Goal: Task Accomplishment & Management: Manage account settings

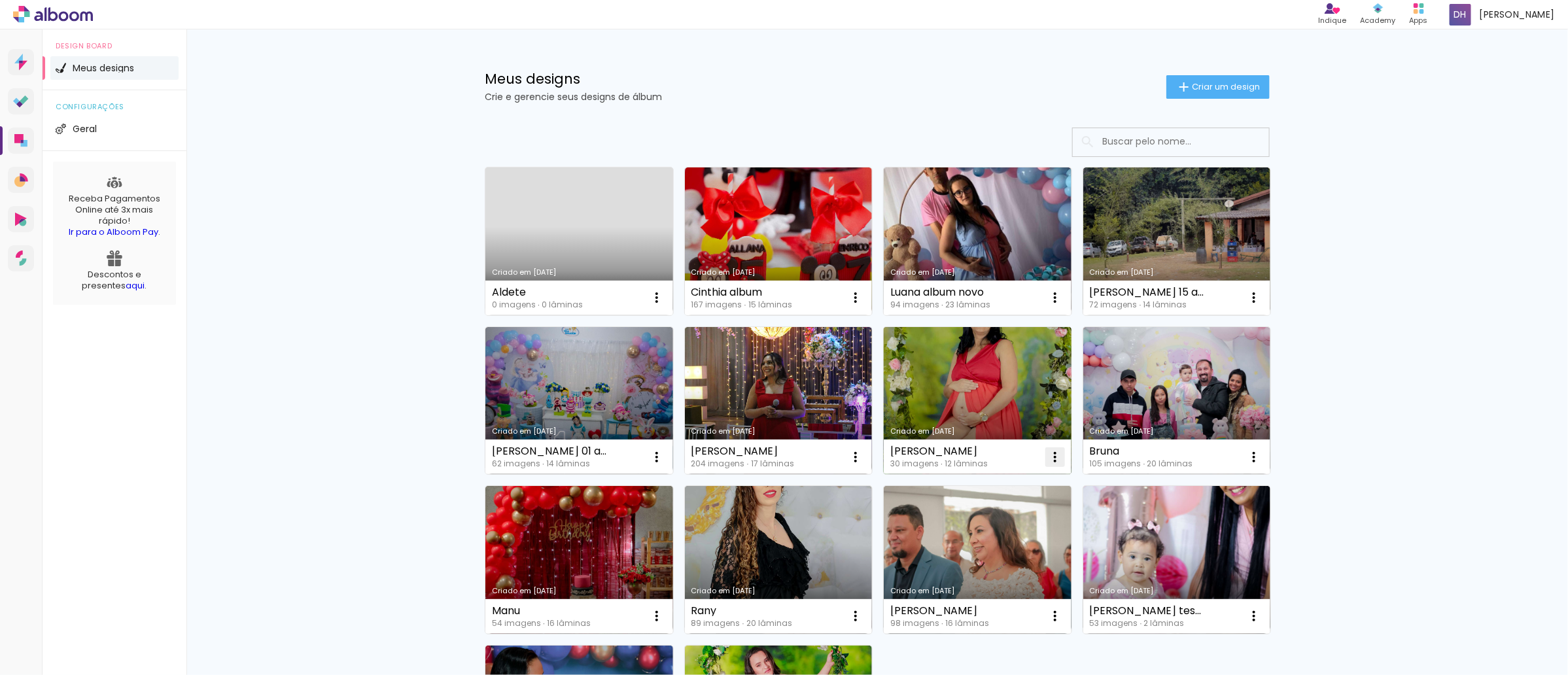
click at [1047, 459] on iron-icon at bounding box center [1055, 457] width 16 height 16
click at [990, 537] on paper-item "Excluir" at bounding box center [997, 544] width 129 height 26
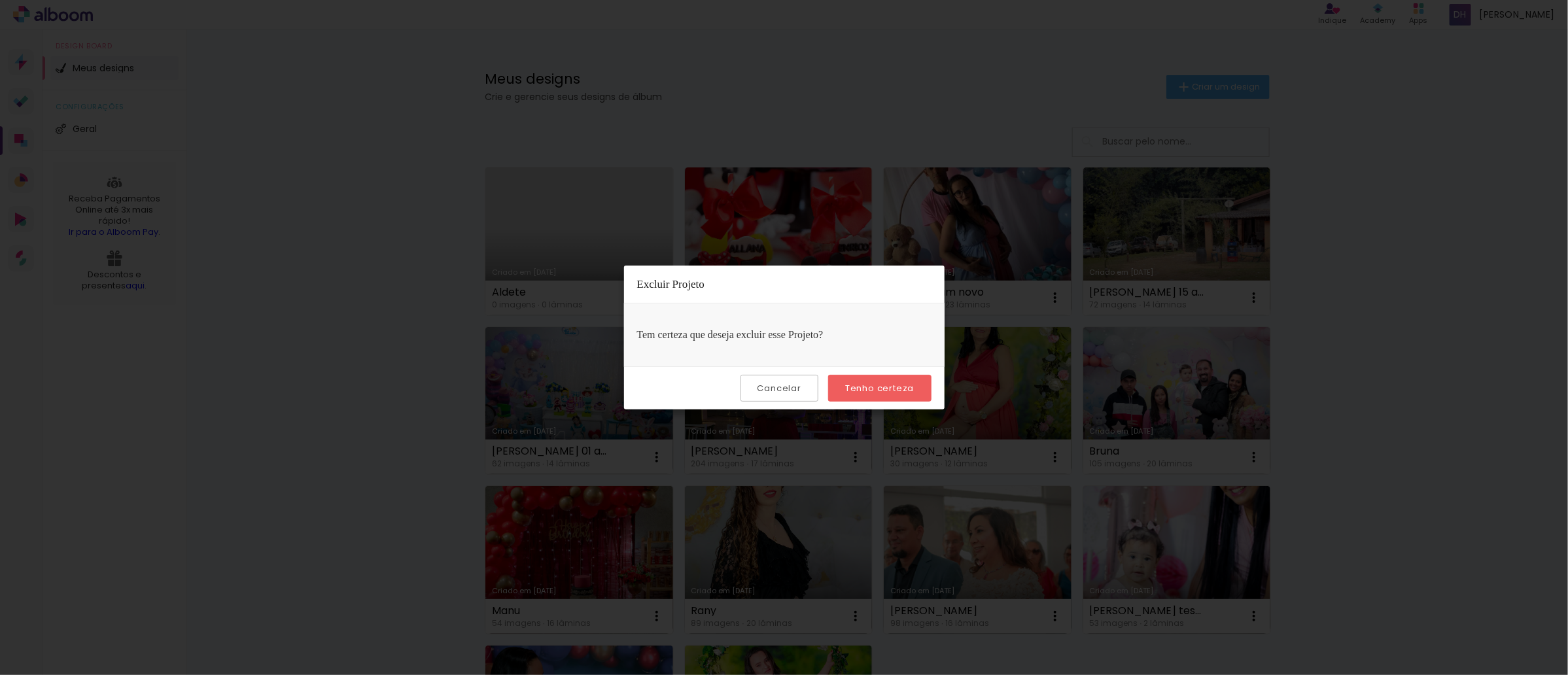
click at [865, 371] on div "Cancelar Tenho certeza" at bounding box center [785, 388] width 321 height 43
click at [0, 0] on slot "Tenho certeza" at bounding box center [0, 0] width 0 height 0
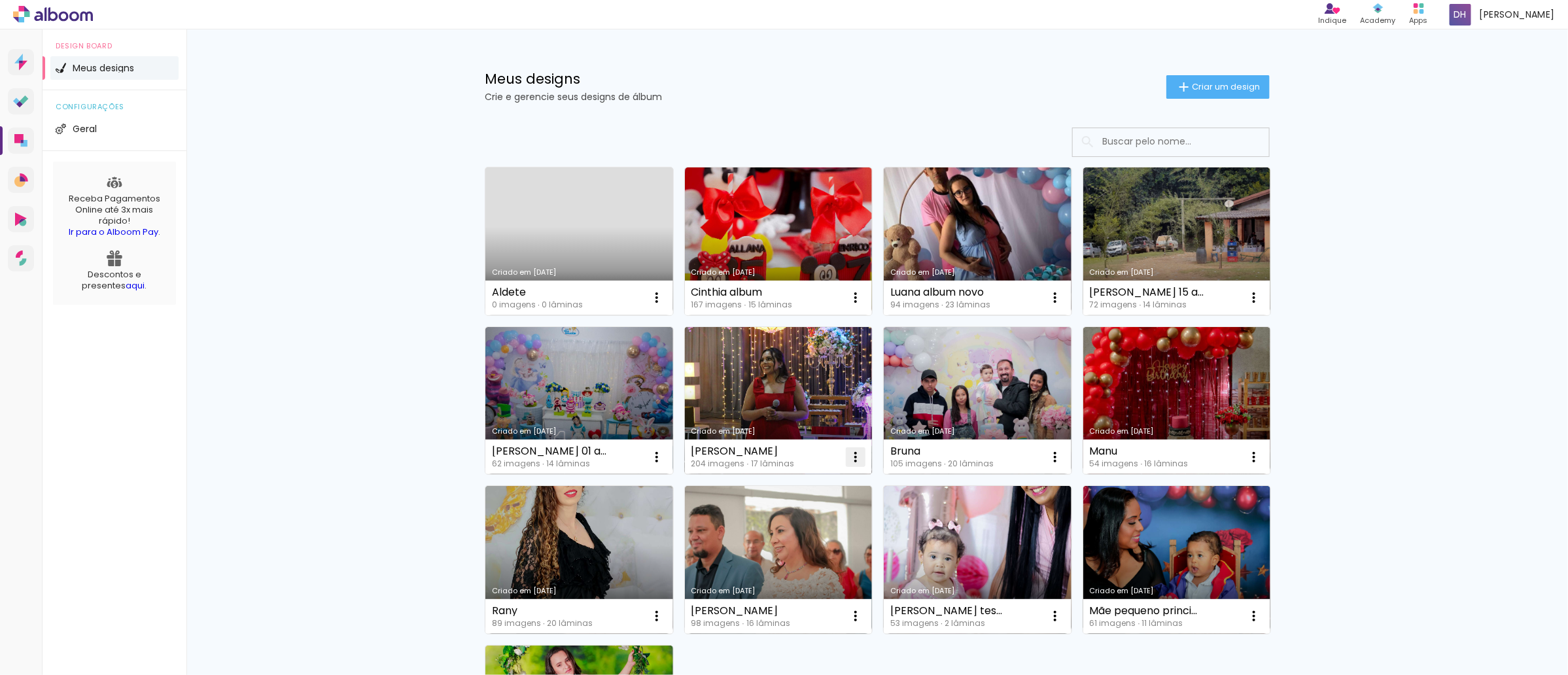
click at [852, 463] on iron-icon at bounding box center [855, 457] width 16 height 16
click at [803, 551] on paper-item "Excluir" at bounding box center [798, 544] width 129 height 26
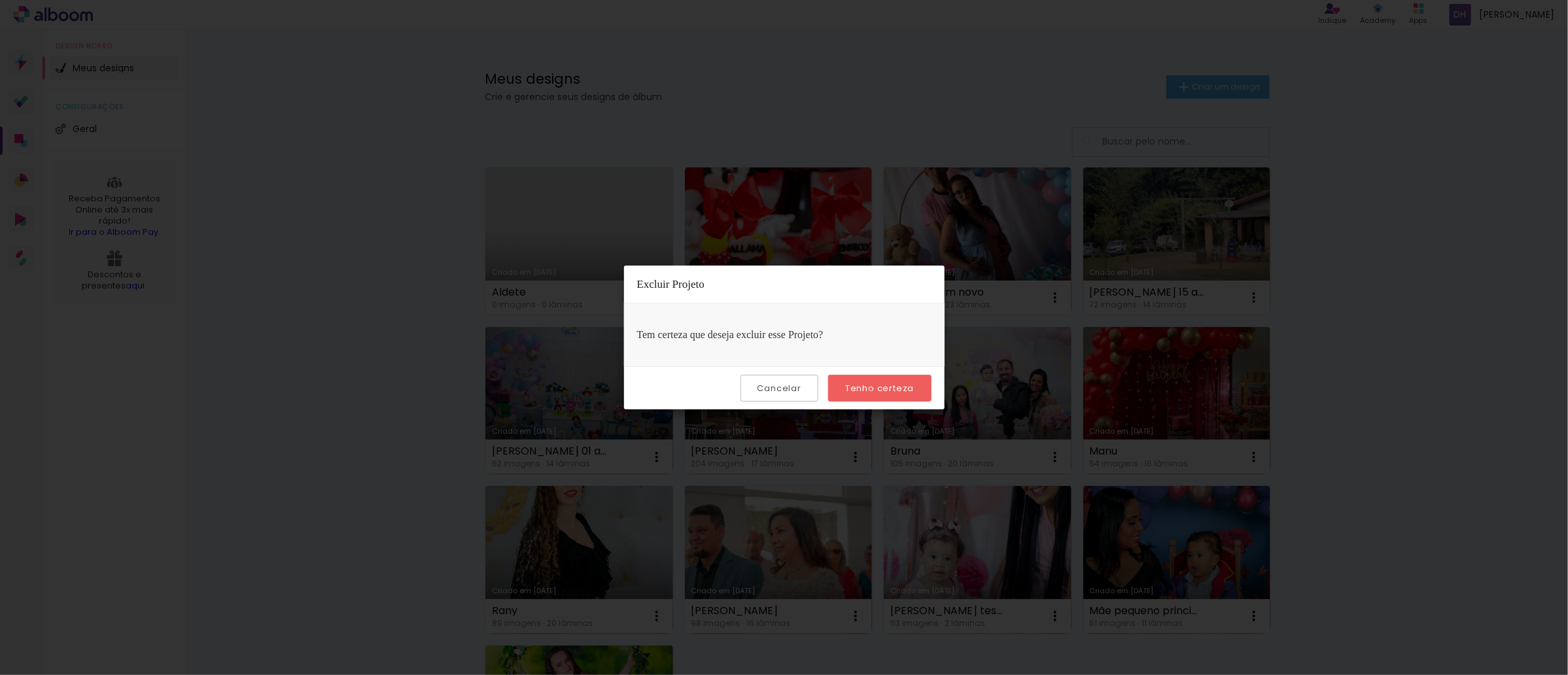
click at [865, 395] on paper-button "Tenho certeza" at bounding box center [879, 388] width 103 height 27
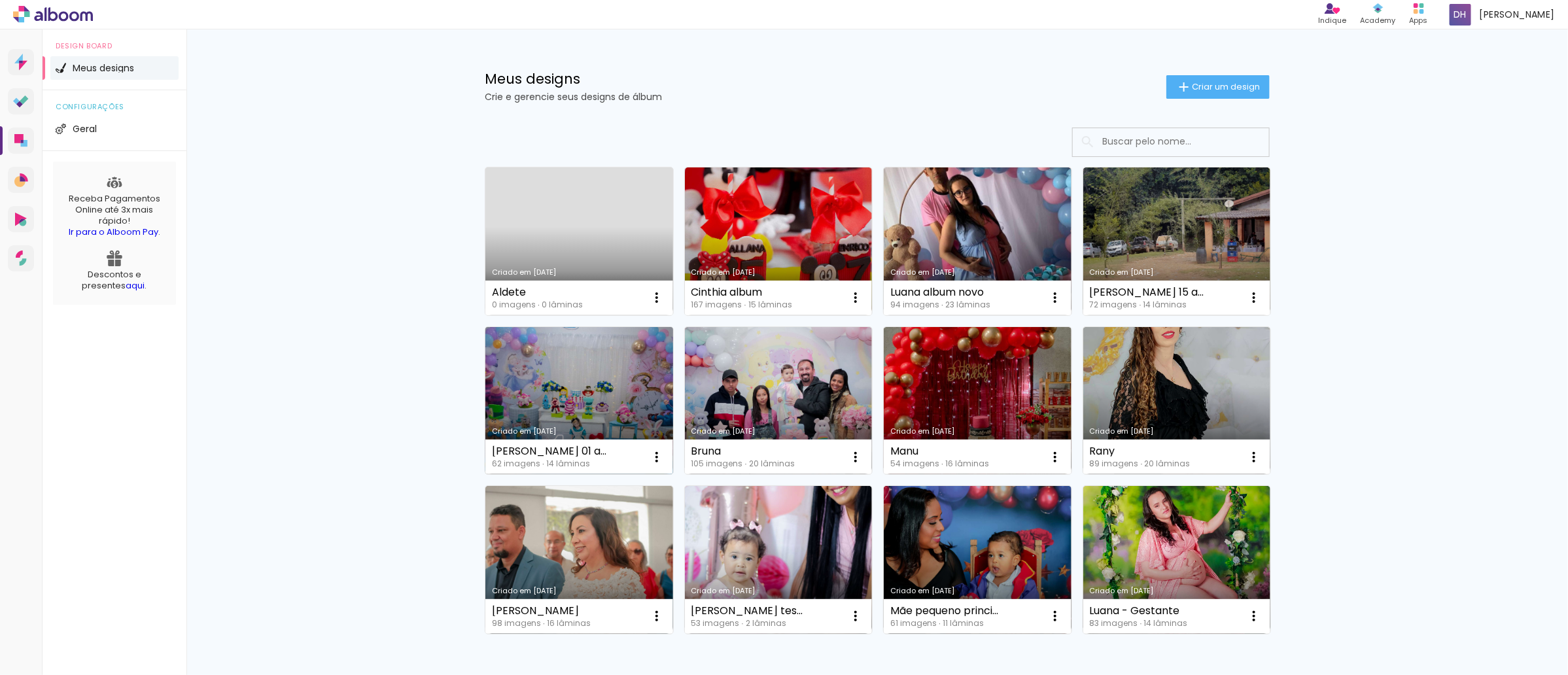
scroll to position [80, 0]
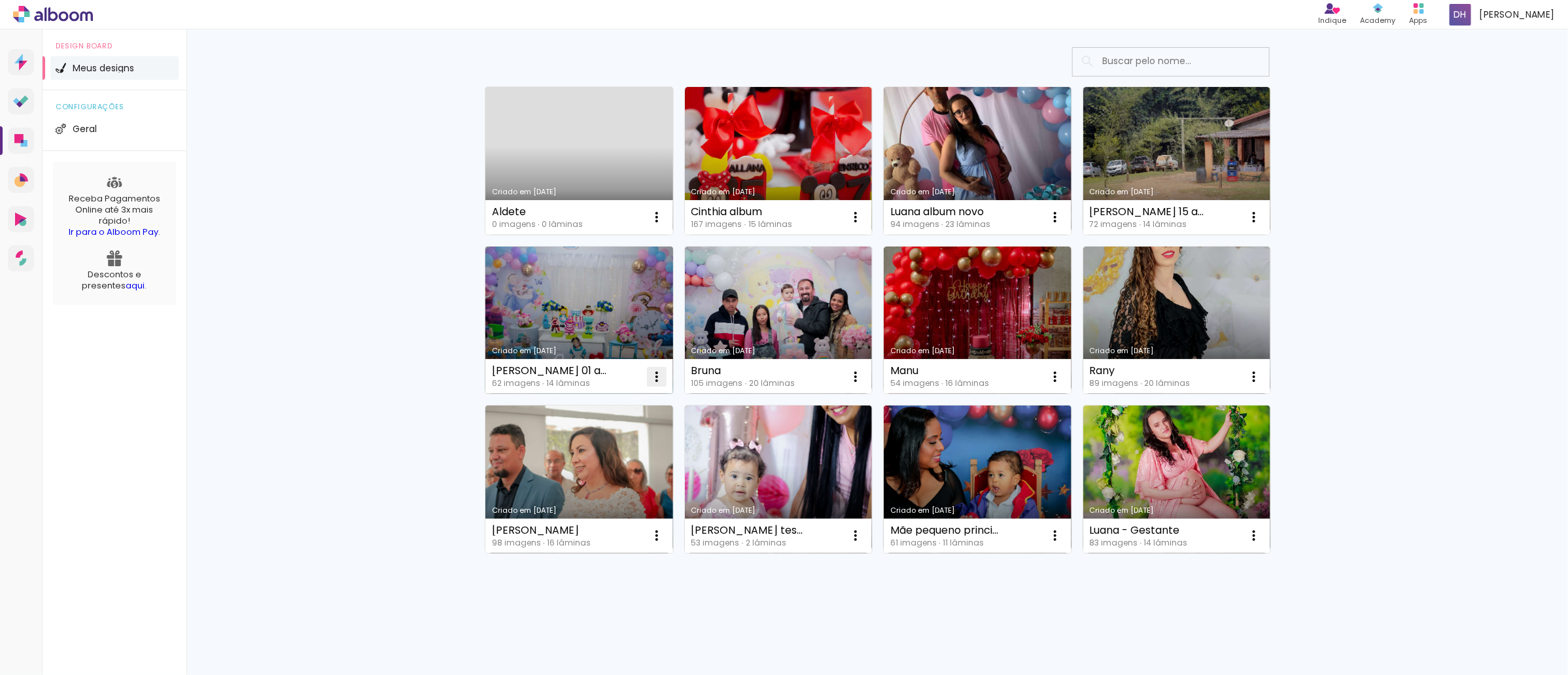
click at [652, 369] on iron-icon at bounding box center [657, 377] width 16 height 16
click at [606, 456] on paper-item "Excluir" at bounding box center [599, 463] width 129 height 26
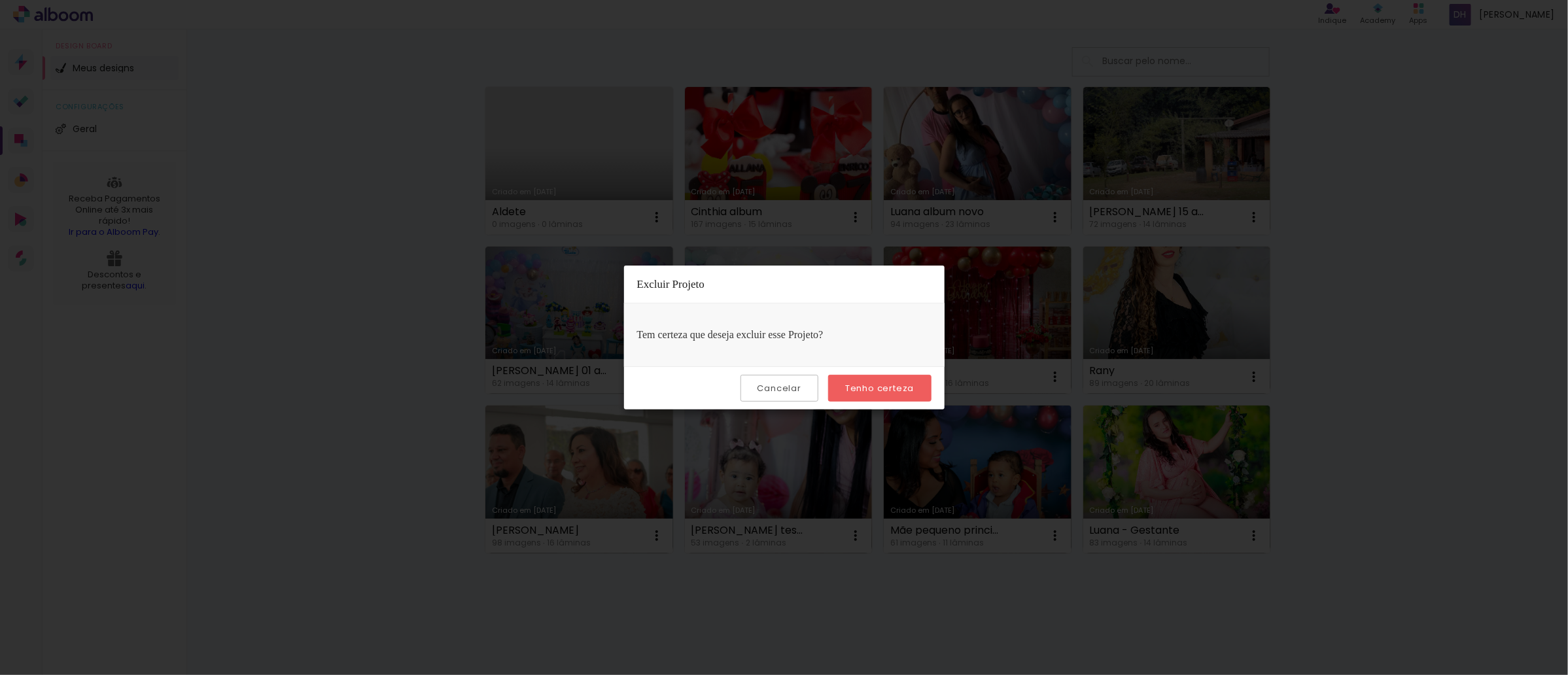
click at [0, 0] on slot "Tenho certeza" at bounding box center [0, 0] width 0 height 0
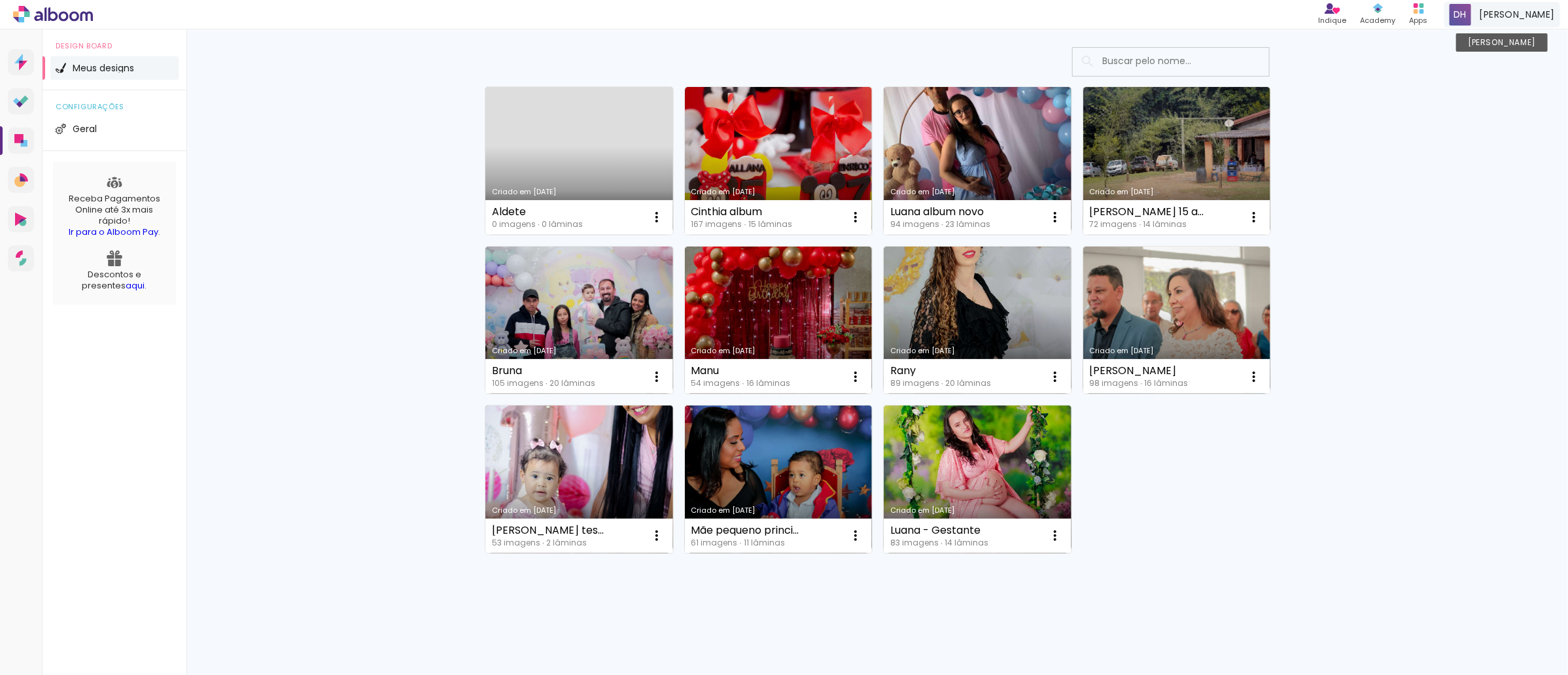
click at [1511, 24] on div "[PERSON_NAME]" at bounding box center [1502, 15] width 115 height 26
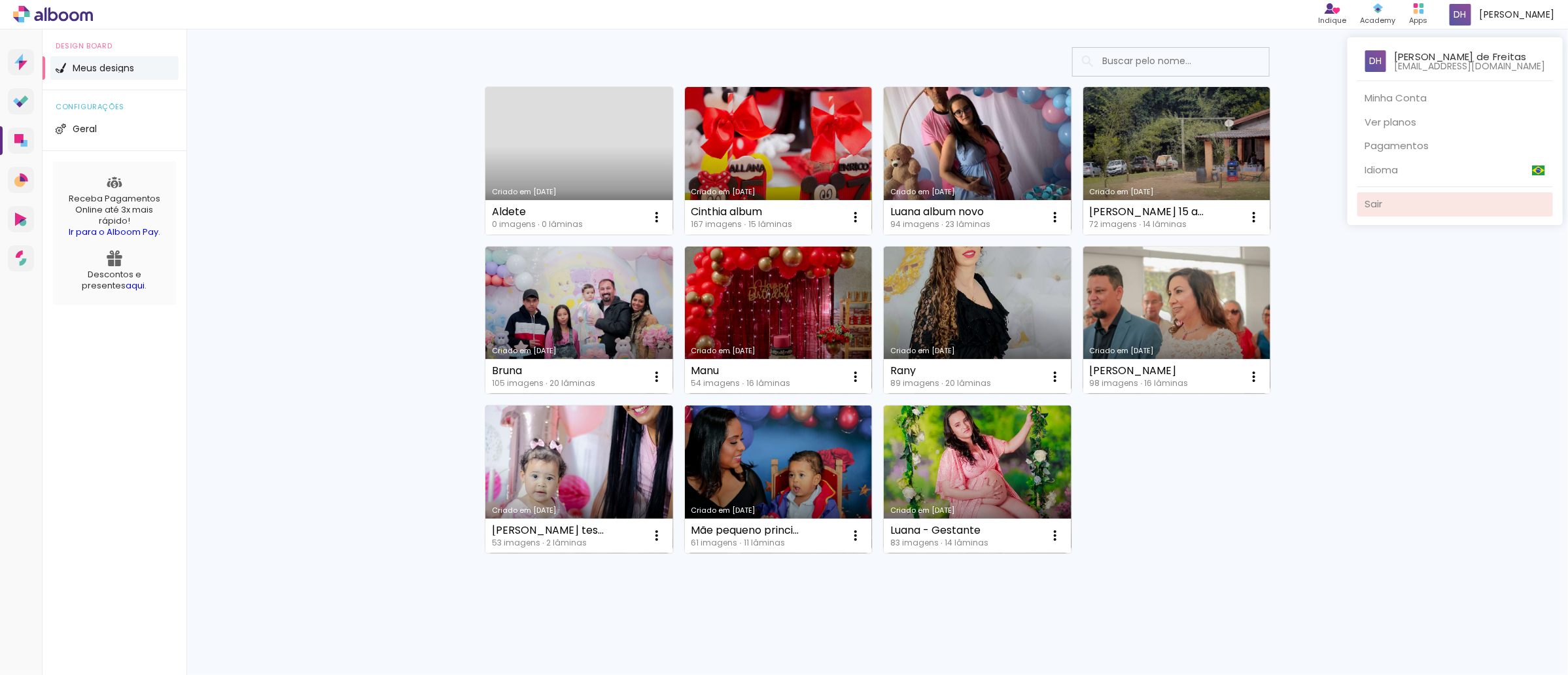
click at [1410, 210] on link "Sair" at bounding box center [1455, 204] width 196 height 24
